Goal: Task Accomplishment & Management: Use online tool/utility

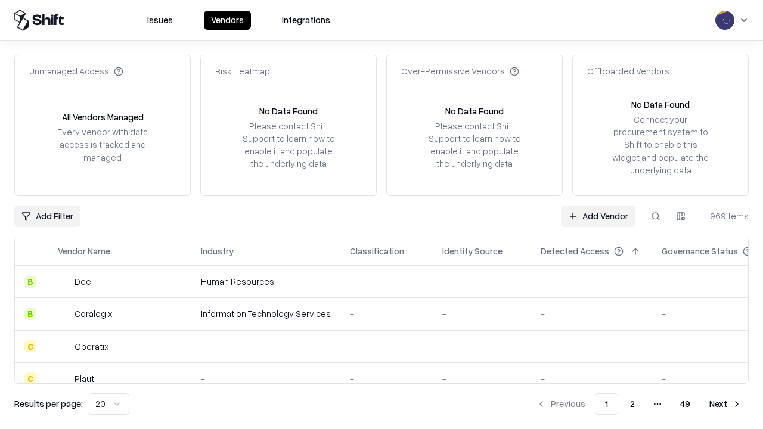
click at [598, 216] on link "Add Vendor" at bounding box center [598, 216] width 74 height 21
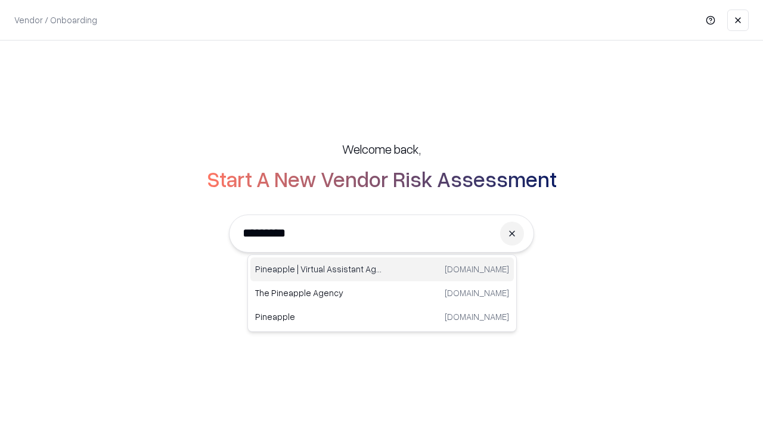
click at [382, 269] on div "Pineapple | Virtual Assistant Agency [DOMAIN_NAME]" at bounding box center [381, 269] width 263 height 24
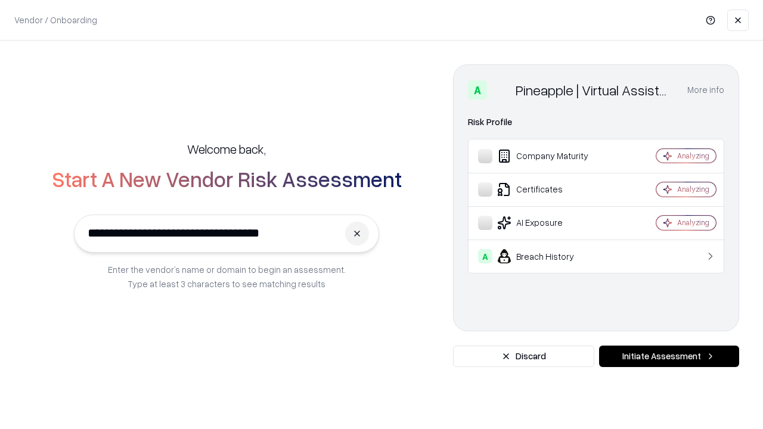
type input "**********"
click at [668, 356] on button "Initiate Assessment" at bounding box center [669, 356] width 140 height 21
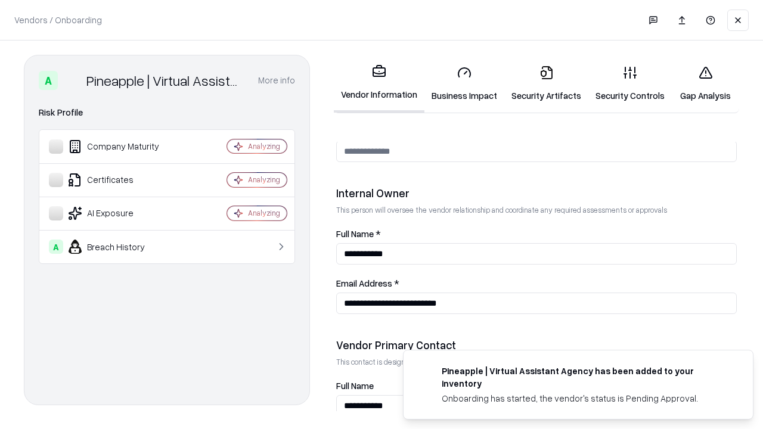
scroll to position [617, 0]
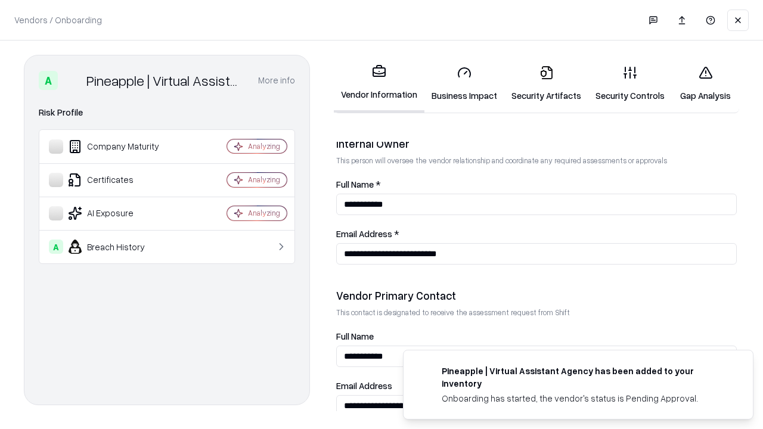
click at [464, 83] on link "Business Impact" at bounding box center [464, 83] width 80 height 55
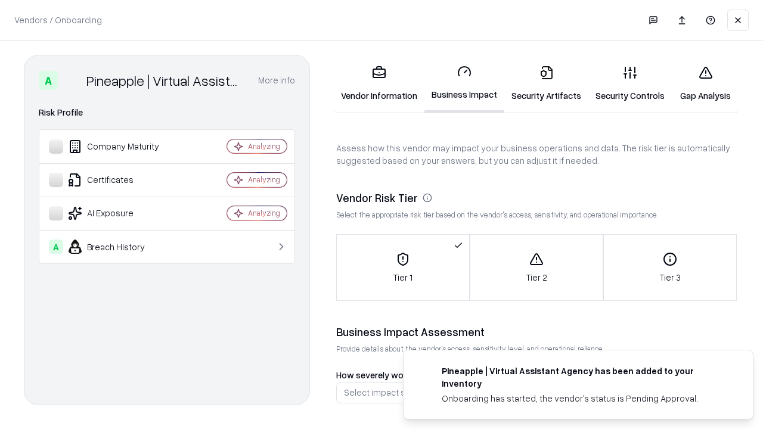
click at [705, 83] on link "Gap Analysis" at bounding box center [704, 83] width 67 height 55
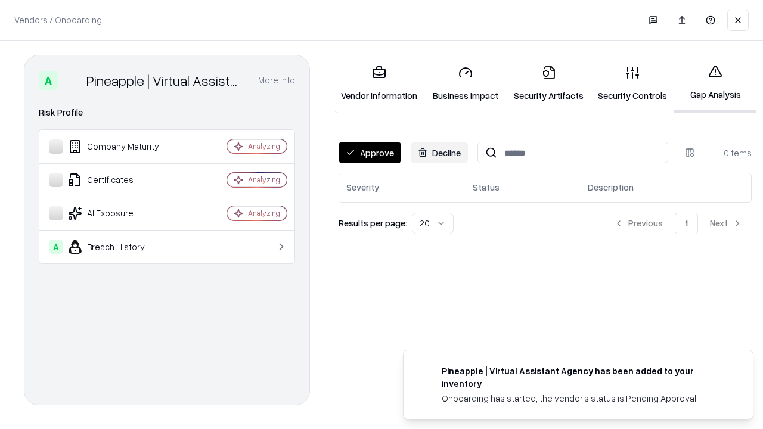
click at [369, 153] on button "Approve" at bounding box center [369, 152] width 63 height 21
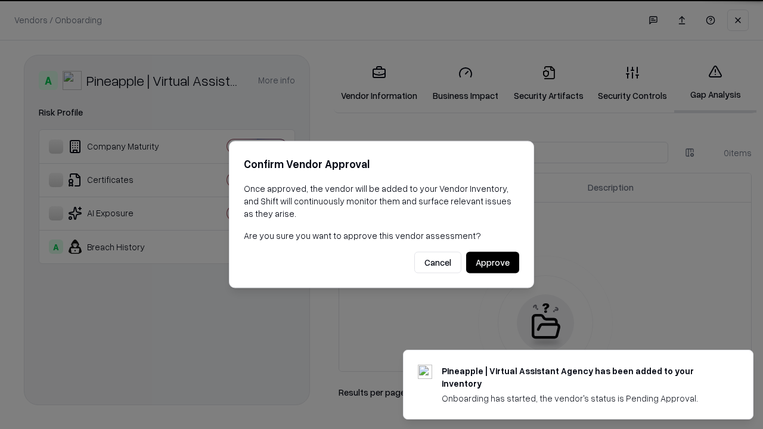
click at [492, 262] on button "Approve" at bounding box center [492, 262] width 53 height 21
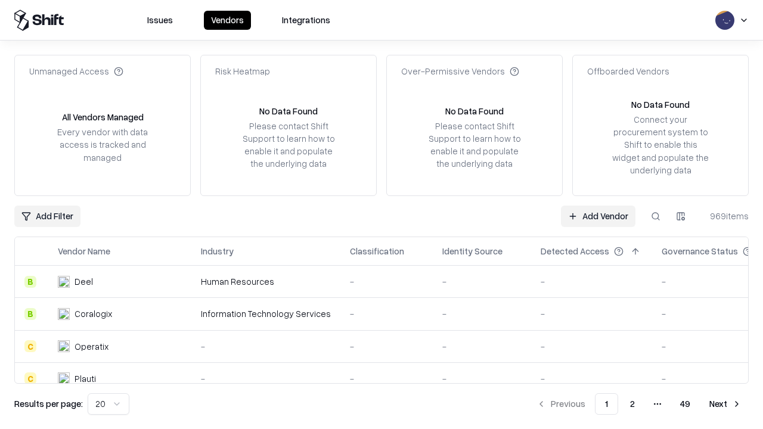
type input "**********"
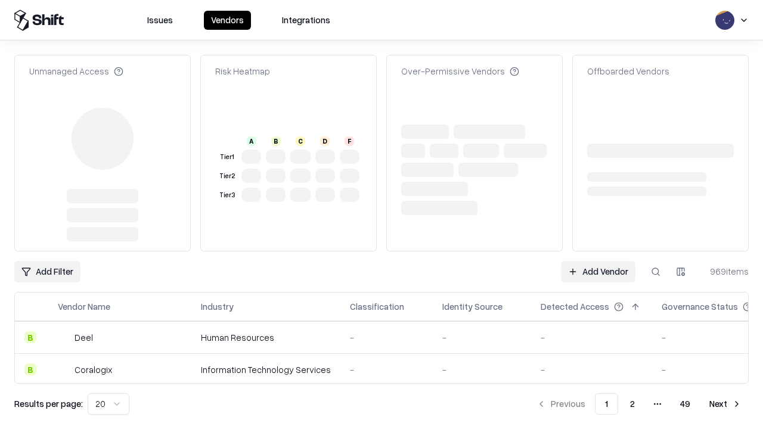
click at [598, 261] on link "Add Vendor" at bounding box center [598, 271] width 74 height 21
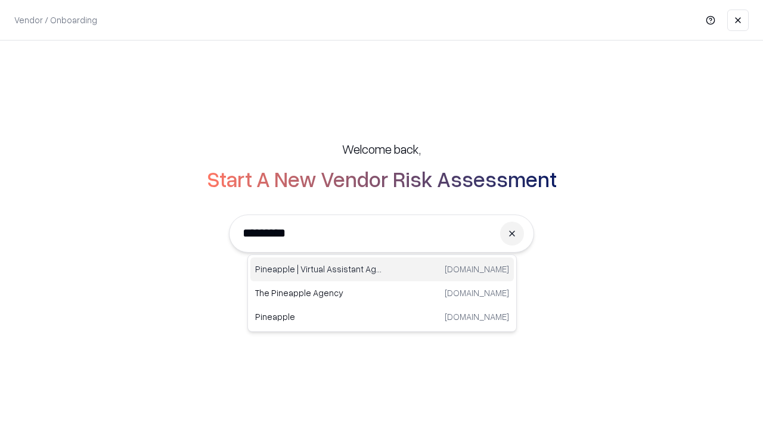
click at [382, 269] on div "Pineapple | Virtual Assistant Agency [DOMAIN_NAME]" at bounding box center [381, 269] width 263 height 24
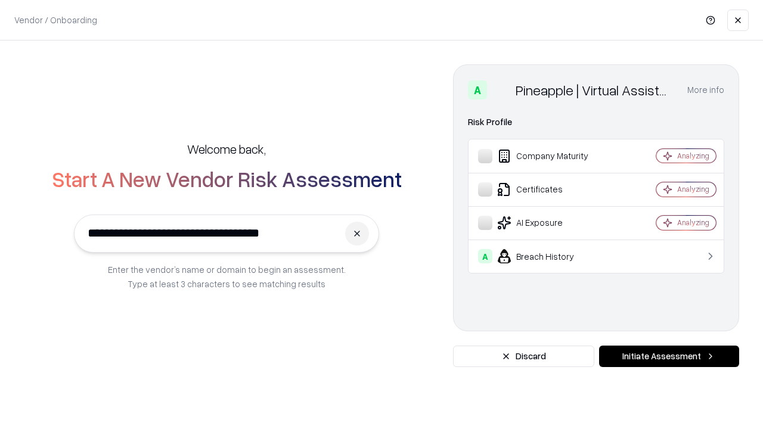
type input "**********"
click at [668, 356] on button "Initiate Assessment" at bounding box center [669, 356] width 140 height 21
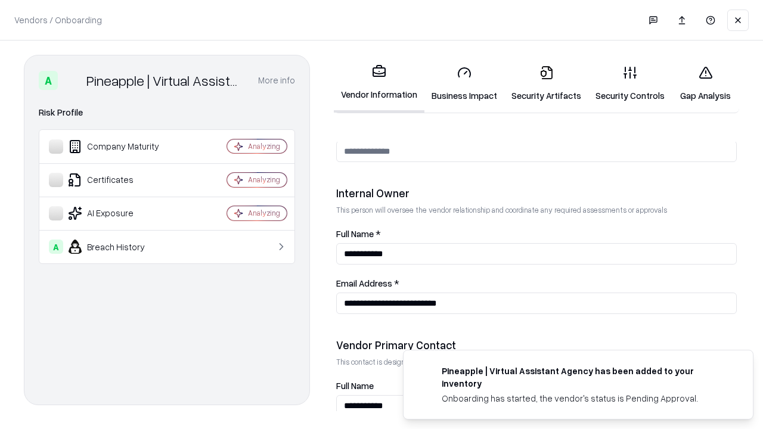
scroll to position [617, 0]
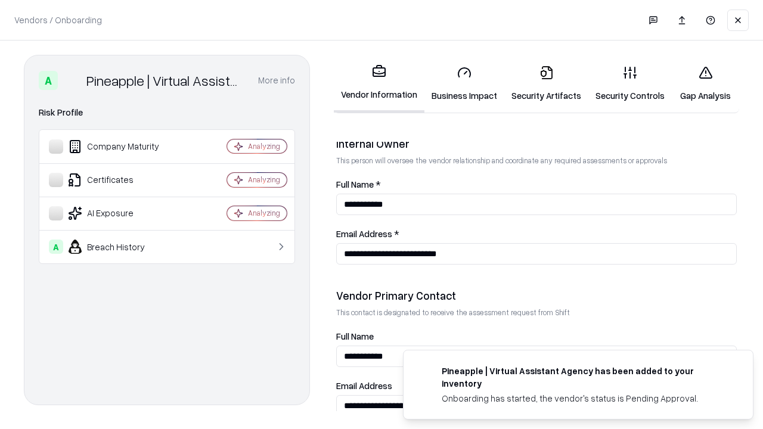
click at [705, 83] on link "Gap Analysis" at bounding box center [704, 83] width 67 height 55
